Goal: Information Seeking & Learning: Find specific fact

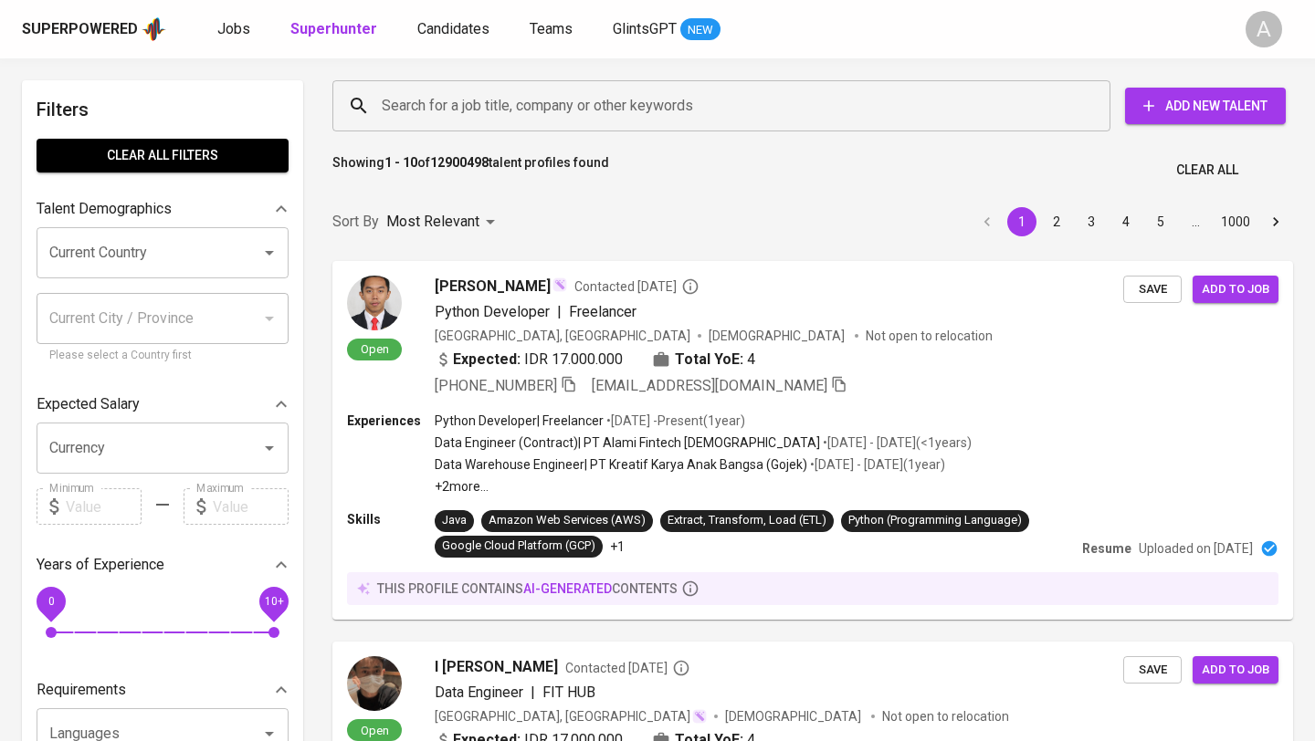
click at [1238, 173] on button "Clear All" at bounding box center [1207, 170] width 77 height 34
click at [1172, 151] on div "Showing 1 - 10 of 12900498 talent profiles found Clear All" at bounding box center [812, 164] width 982 height 45
click at [655, 90] on input "Search for a job title, company or other keywords" at bounding box center [725, 106] width 697 height 35
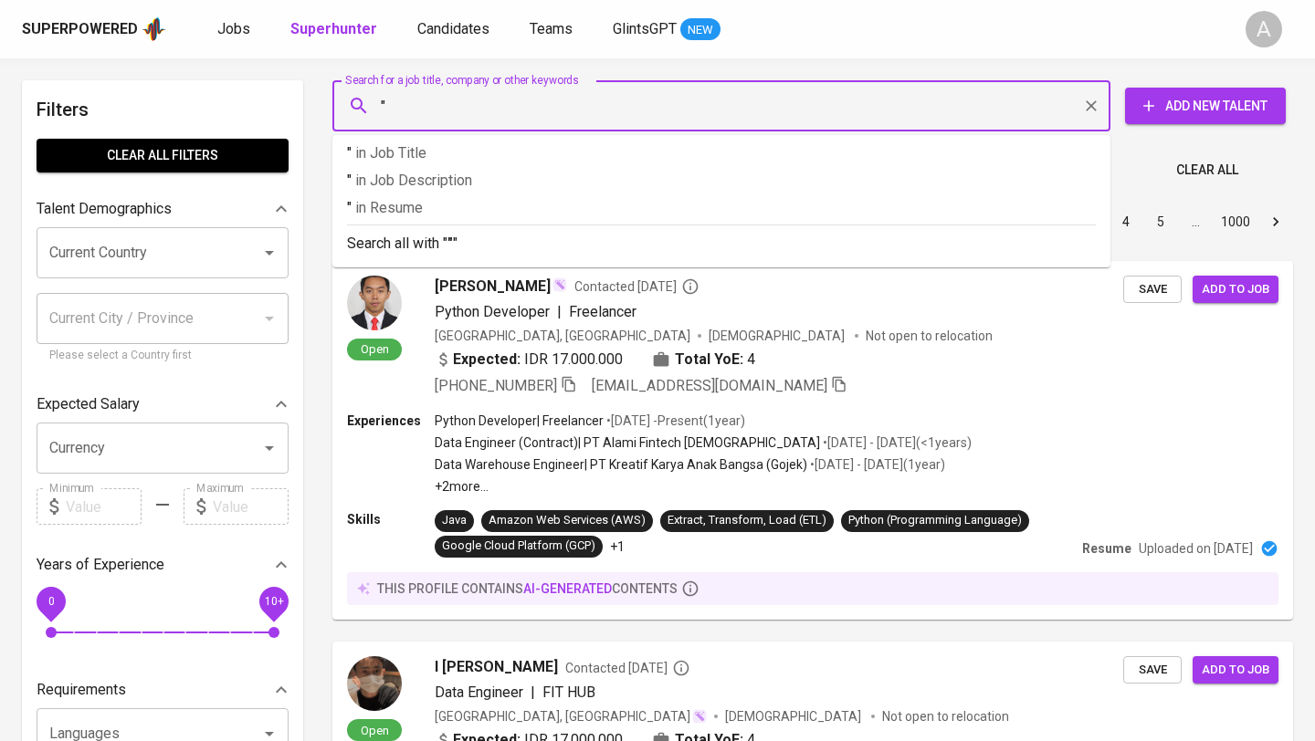
paste input "[PERSON_NAME] [PERSON_NAME]"
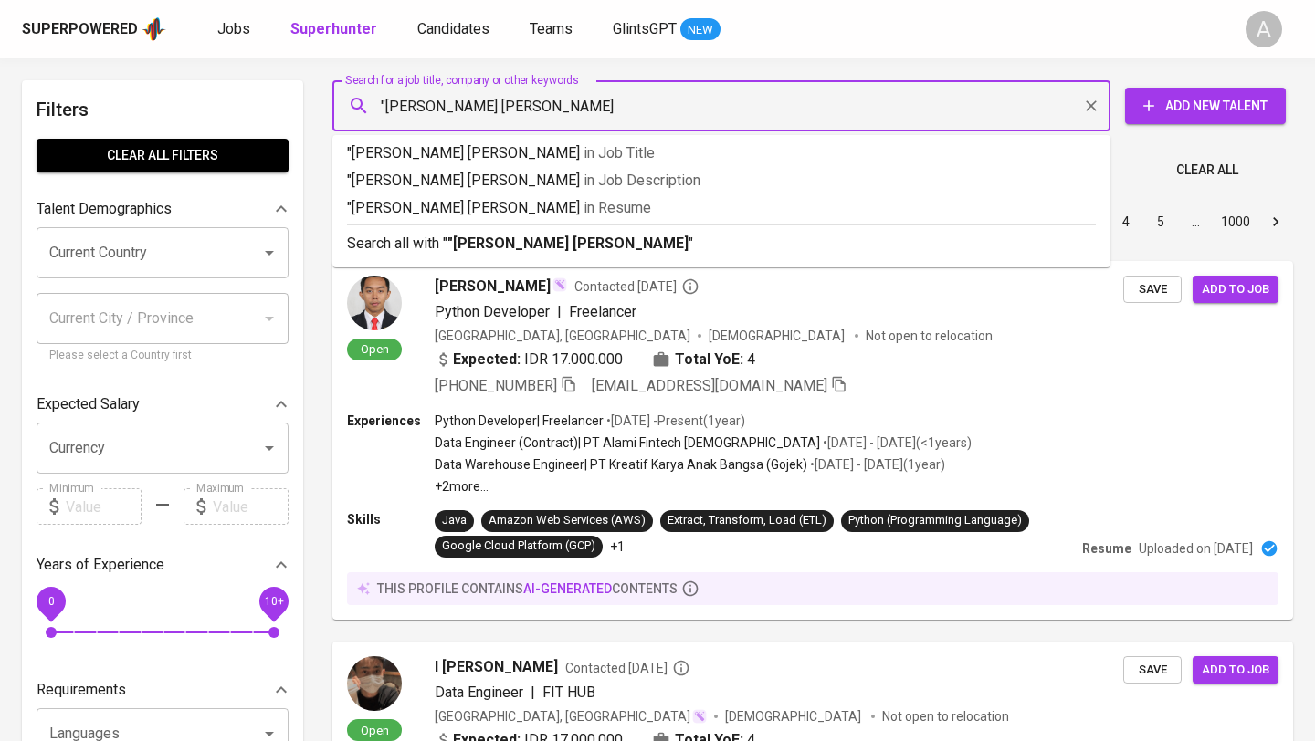
type input ""[PERSON_NAME] [PERSON_NAME]""
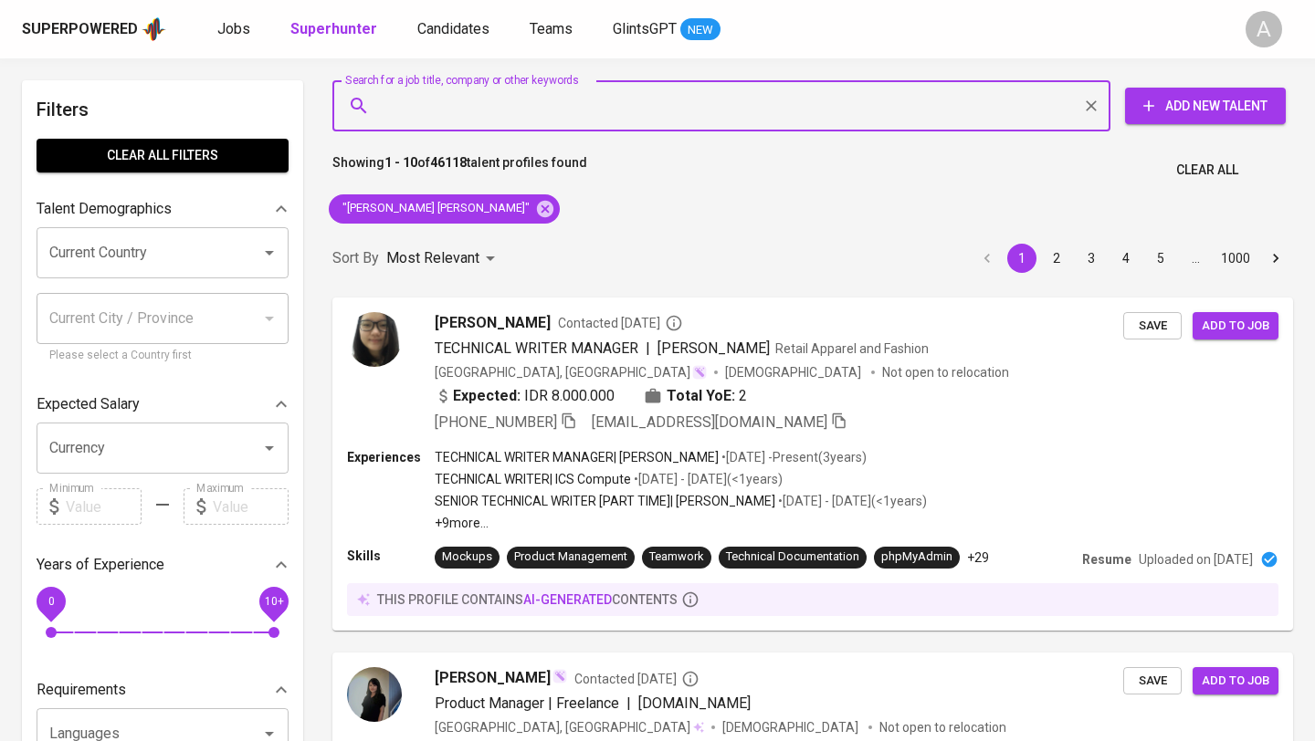
click at [1207, 159] on span "Clear All" at bounding box center [1207, 170] width 62 height 23
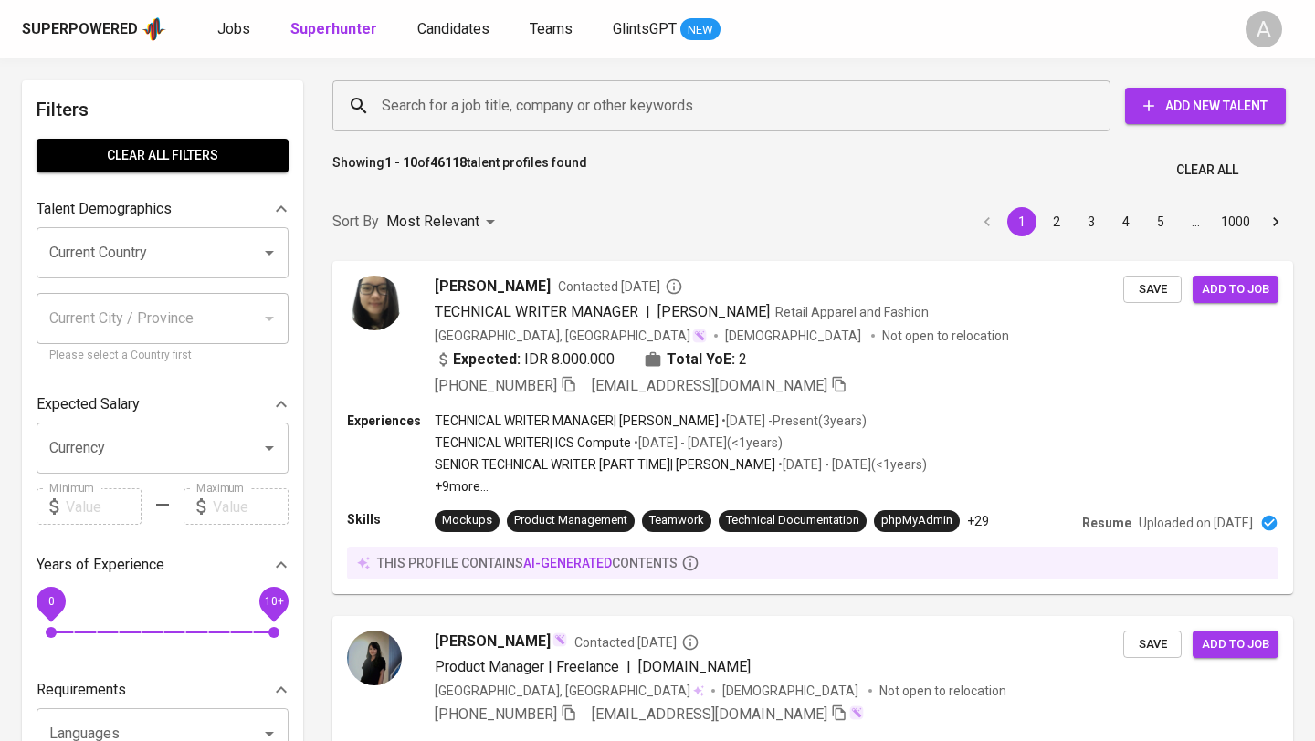
click at [672, 115] on input "Search for a job title, company or other keywords" at bounding box center [725, 106] width 697 height 35
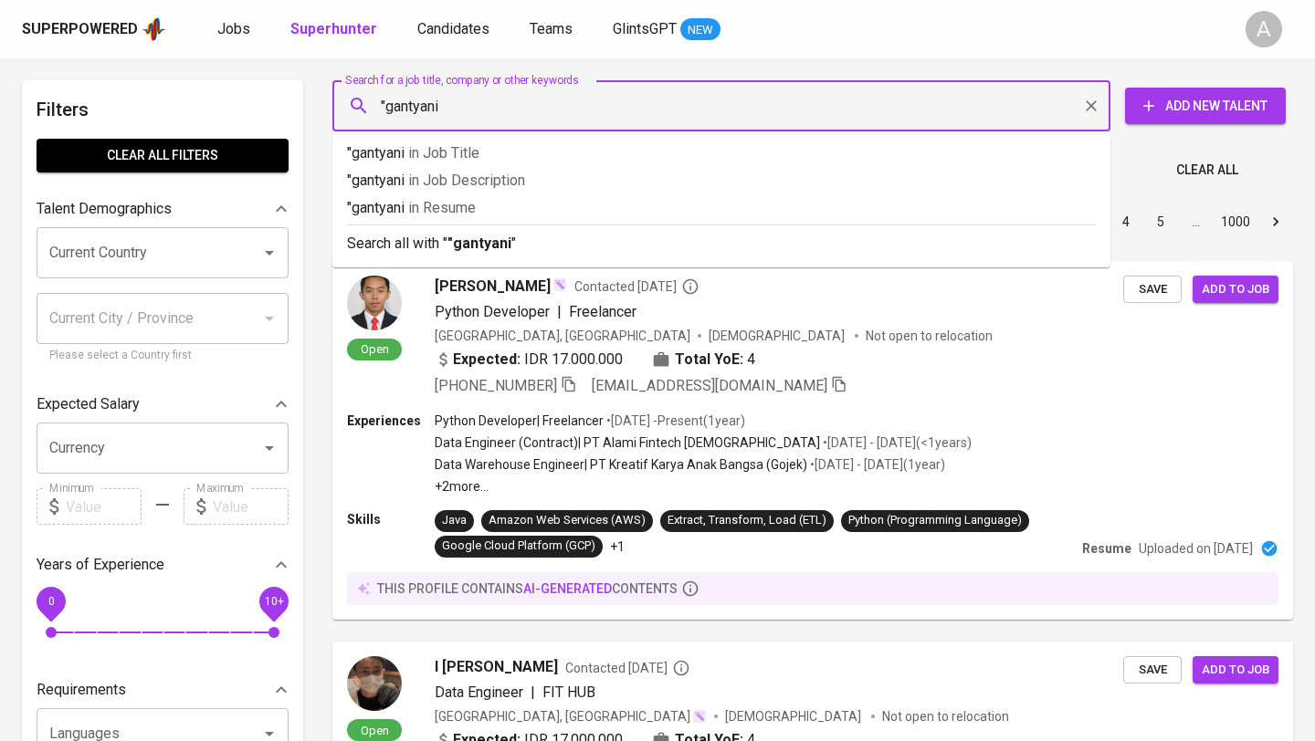
type input ""gantyani""
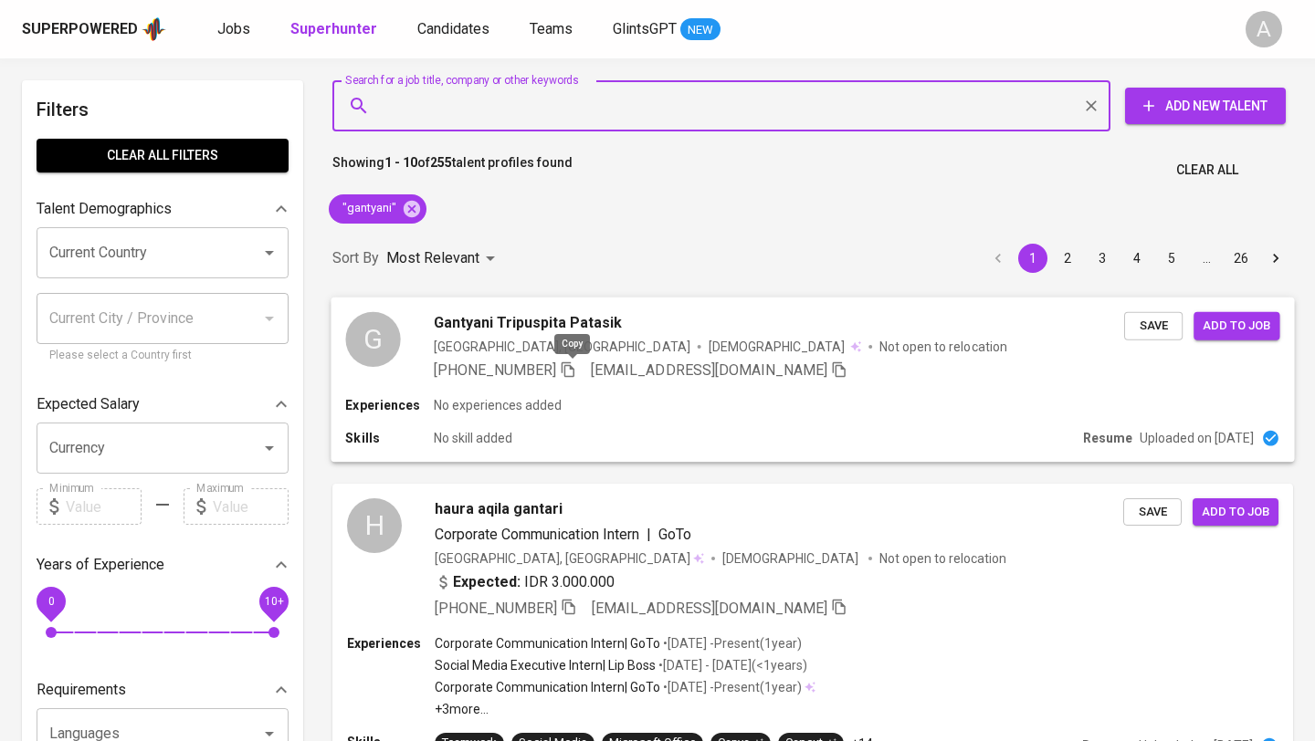
click at [576, 371] on icon "button" at bounding box center [568, 369] width 16 height 16
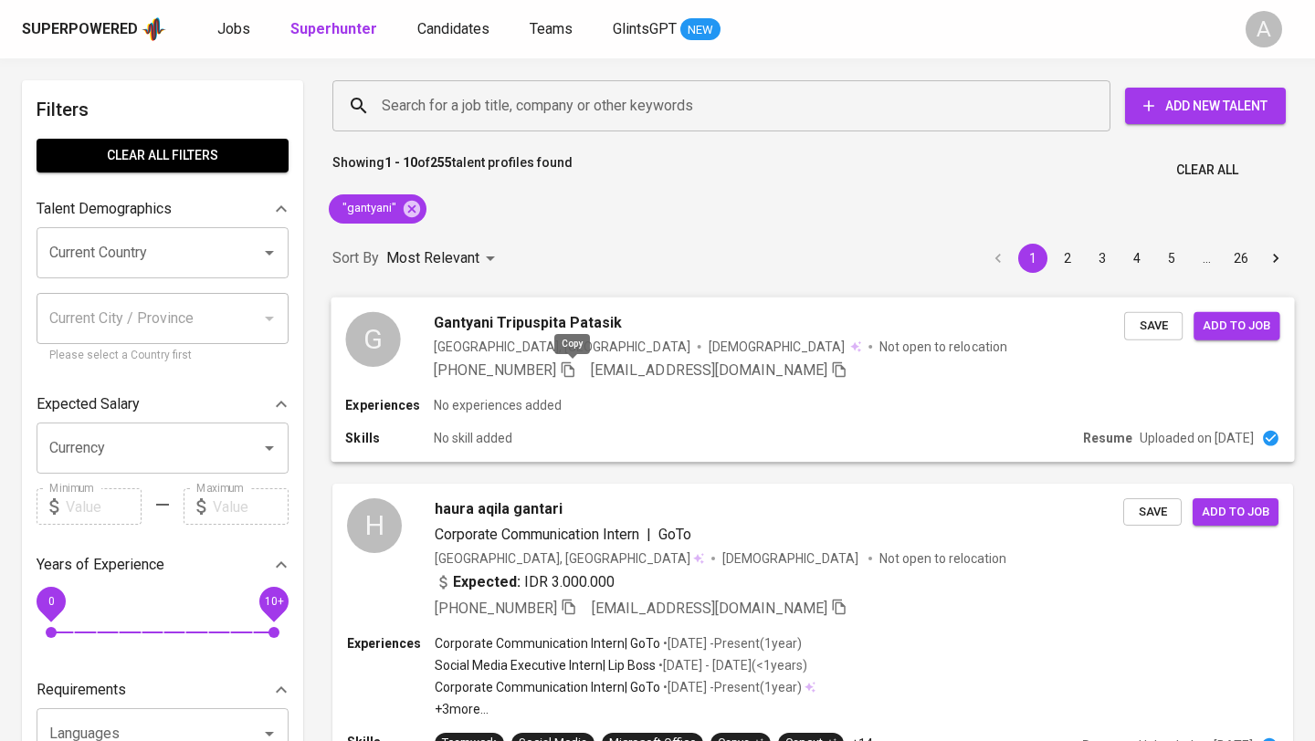
click at [574, 368] on icon "button" at bounding box center [567, 370] width 13 height 16
